Goal: Task Accomplishment & Management: Use online tool/utility

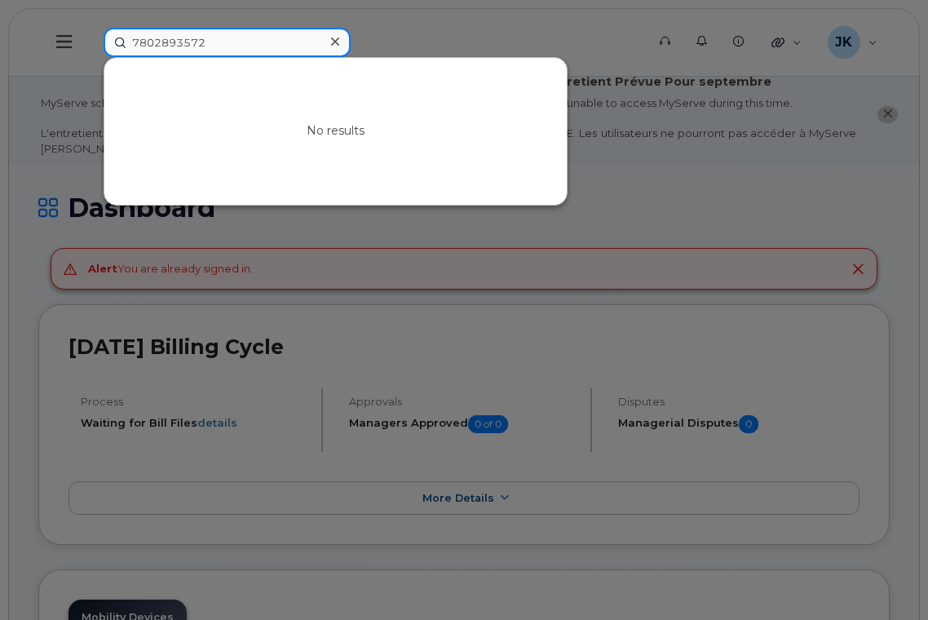
drag, startPoint x: 219, startPoint y: 46, endPoint x: 83, endPoint y: 50, distance: 136.2
click at [91, 50] on div "7802893572 No results" at bounding box center [370, 42] width 558 height 29
paste input "[PHONE_NUMBER]"
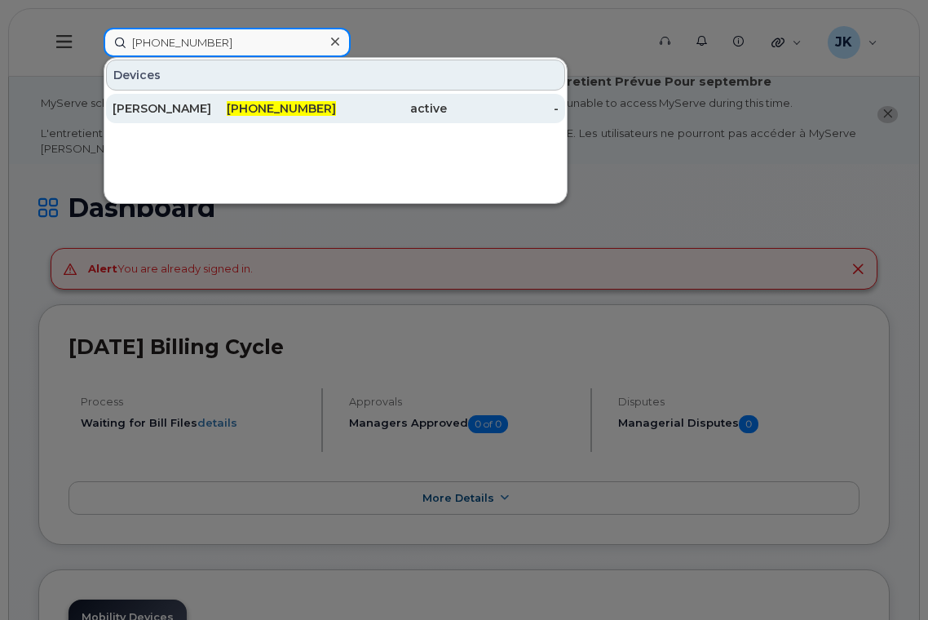
type input "[PHONE_NUMBER]"
click at [148, 106] on div "[PERSON_NAME]" at bounding box center [169, 108] width 112 height 16
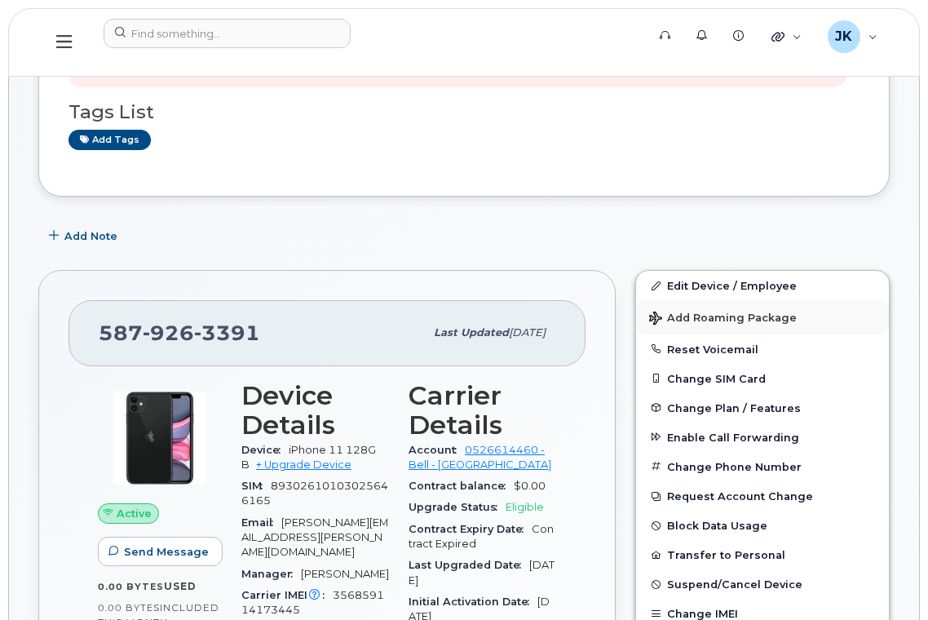
scroll to position [435, 0]
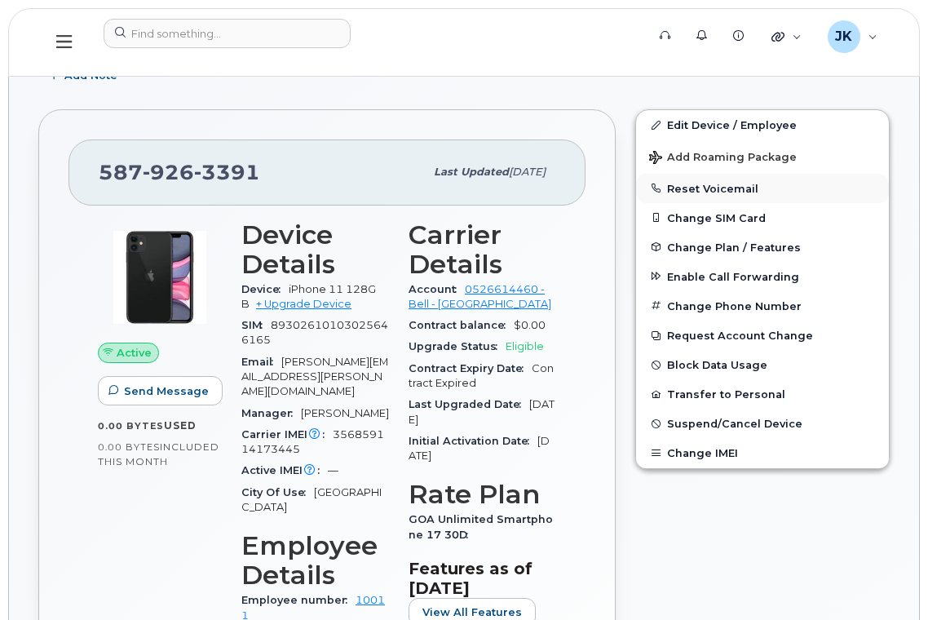
click at [706, 188] on button "Reset Voicemail" at bounding box center [762, 188] width 253 height 29
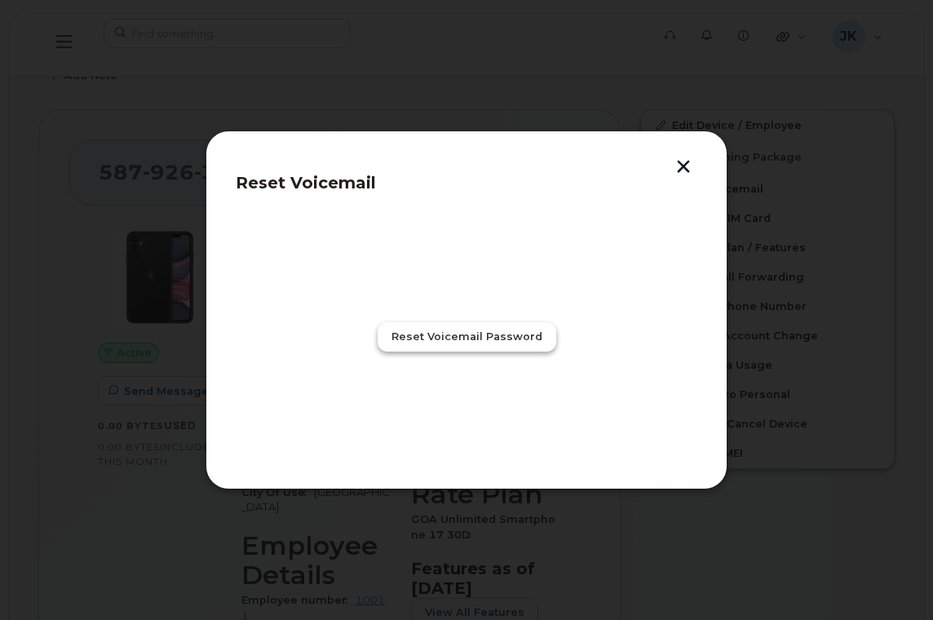
click at [453, 334] on span "Reset Voicemail Password" at bounding box center [466, 336] width 151 height 15
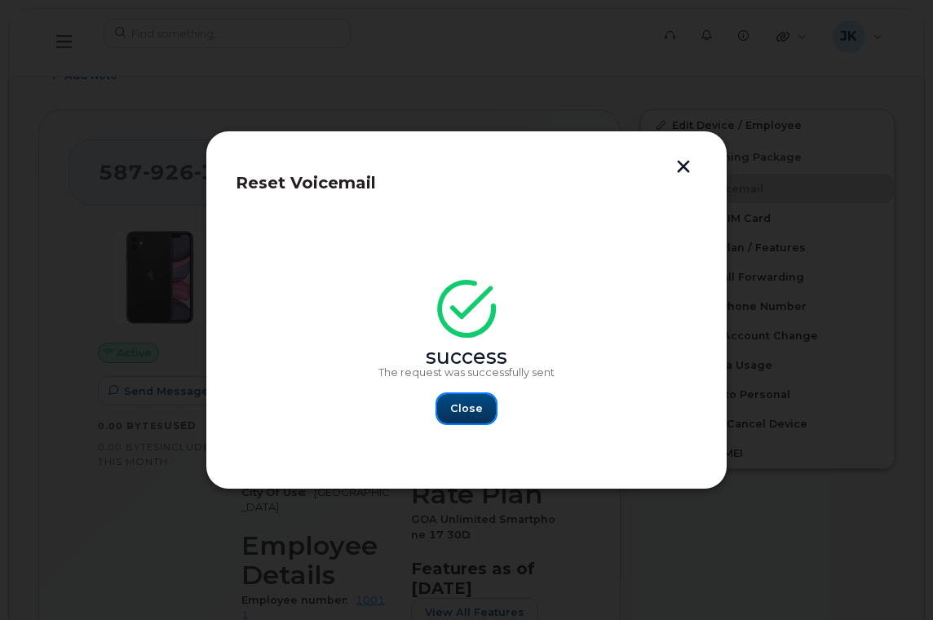
click at [464, 409] on span "Close" at bounding box center [466, 407] width 33 height 15
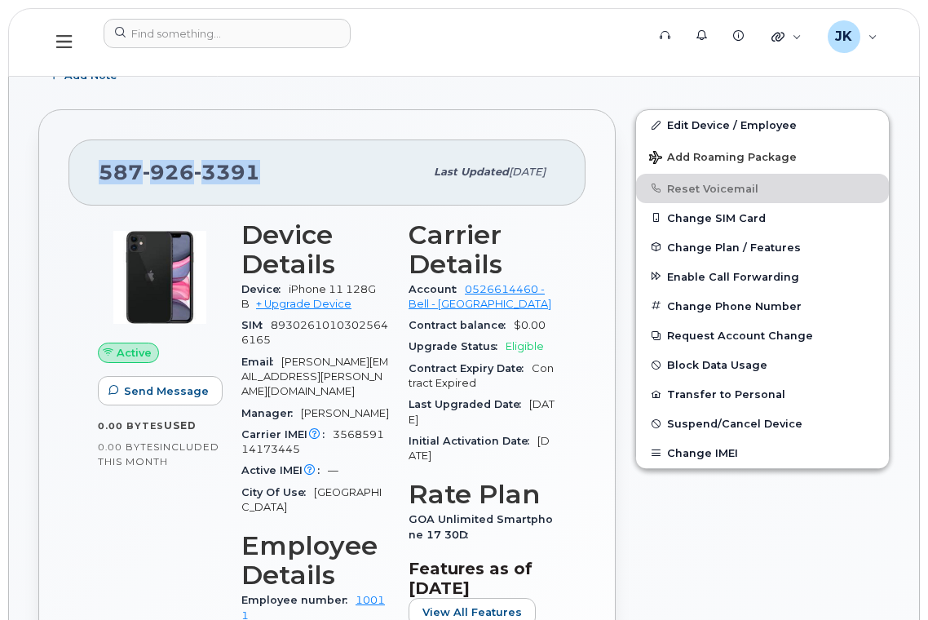
drag, startPoint x: 266, startPoint y: 170, endPoint x: 104, endPoint y: 179, distance: 162.6
click at [104, 179] on div "587 926 3391" at bounding box center [261, 172] width 325 height 34
copy span "587 926 3391"
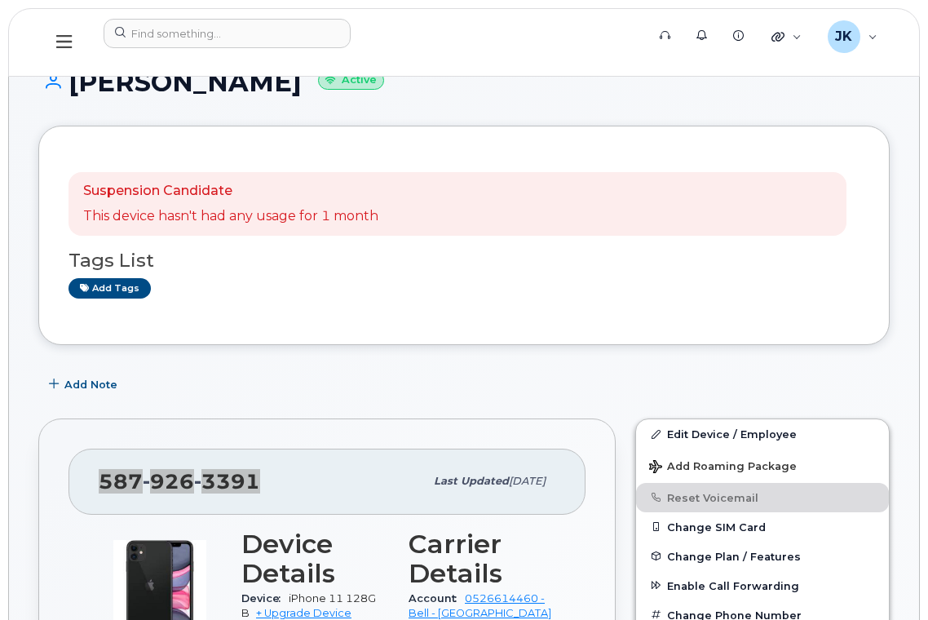
scroll to position [0, 0]
